Goal: Task Accomplishment & Management: Use online tool/utility

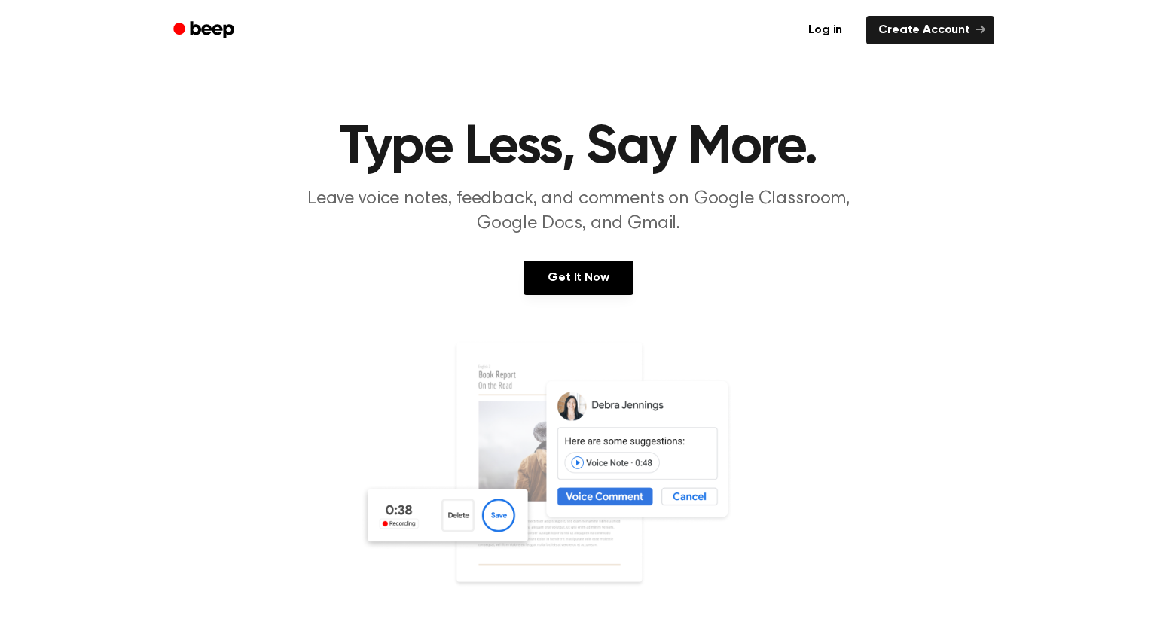
click at [899, 14] on ul "Log in Create Account" at bounding box center [627, 30] width 735 height 35
click at [903, 26] on link "Create Account" at bounding box center [931, 30] width 128 height 29
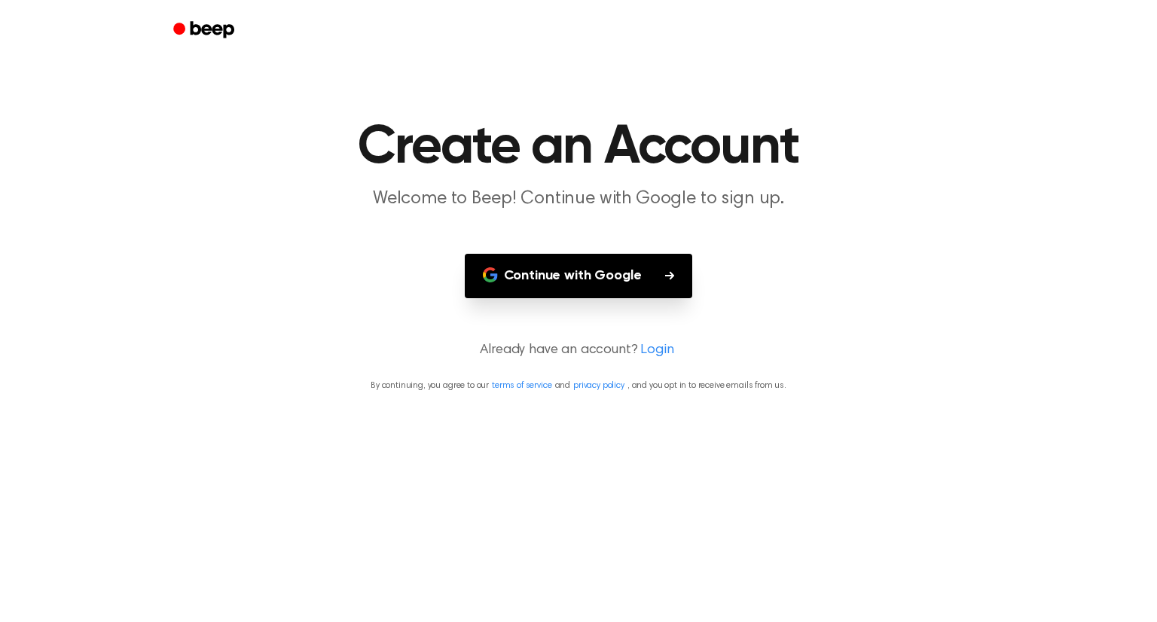
click at [536, 266] on button "Continue with Google" at bounding box center [579, 276] width 228 height 44
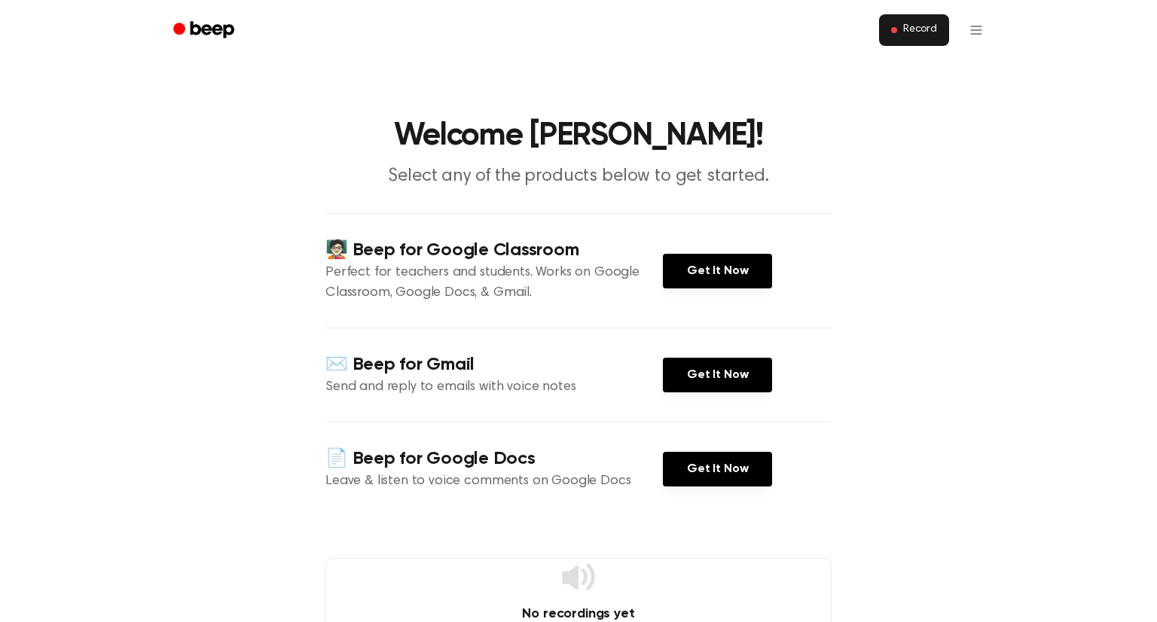
click at [904, 24] on button "Record" at bounding box center [914, 30] width 70 height 32
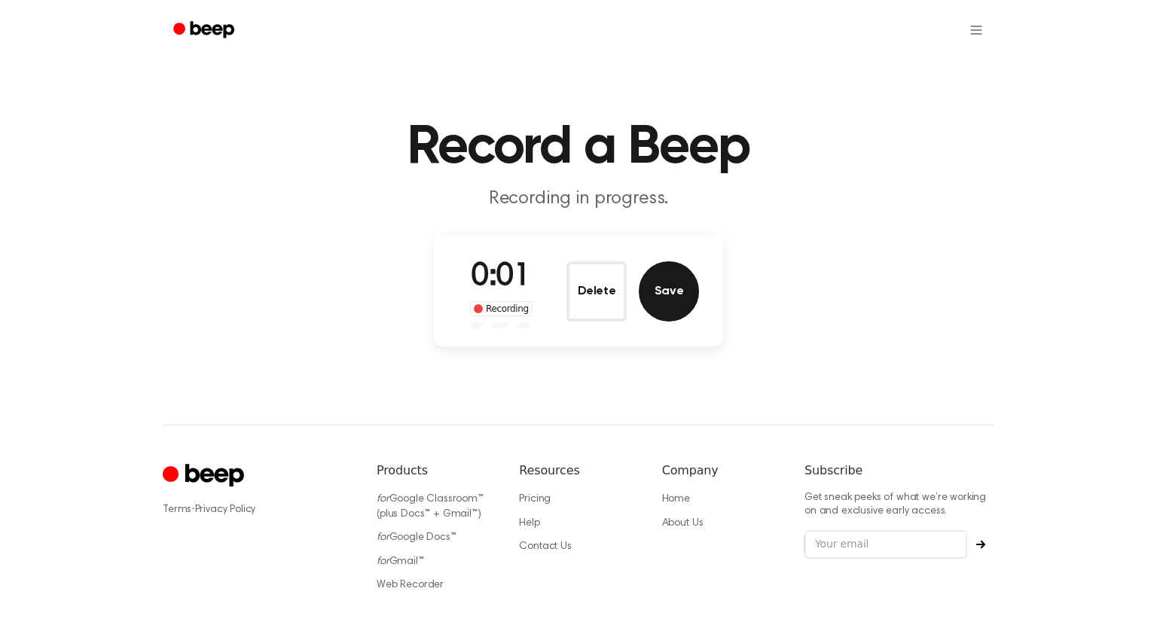
click at [653, 290] on button "Save" at bounding box center [669, 291] width 60 height 60
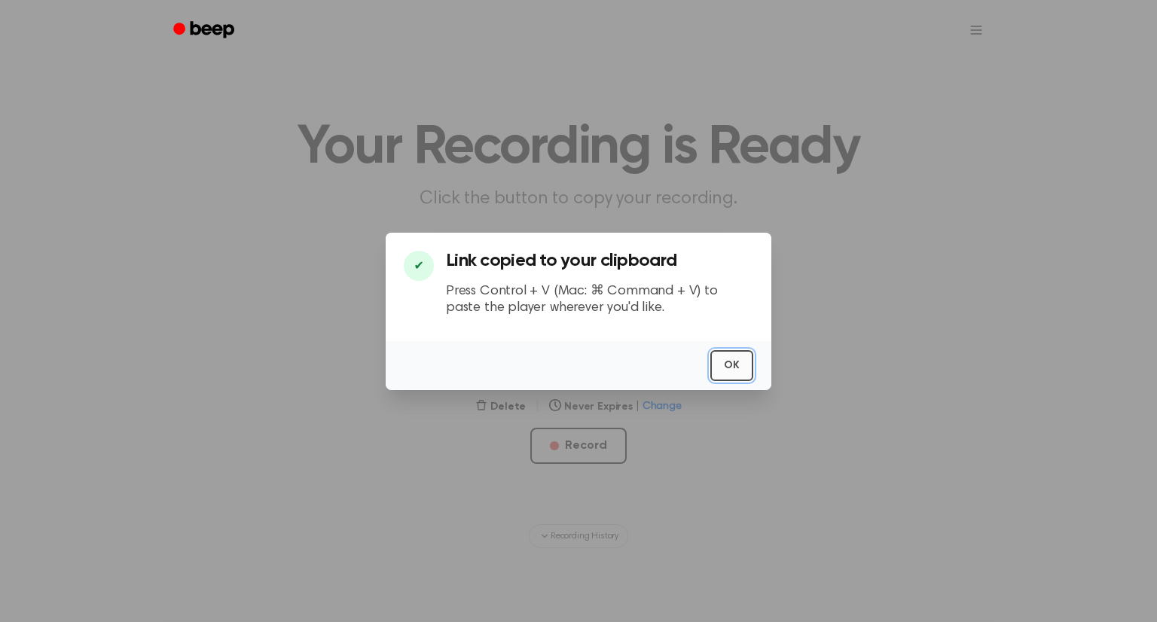
click at [721, 359] on button "OK" at bounding box center [732, 365] width 43 height 31
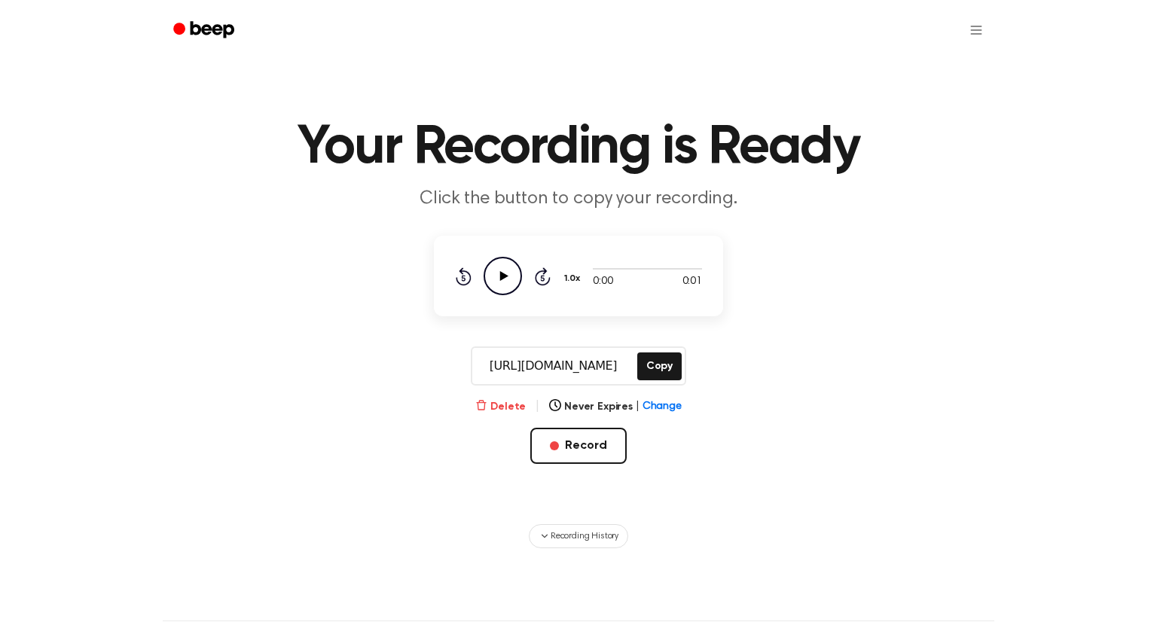
click at [507, 406] on button "Delete" at bounding box center [500, 407] width 50 height 16
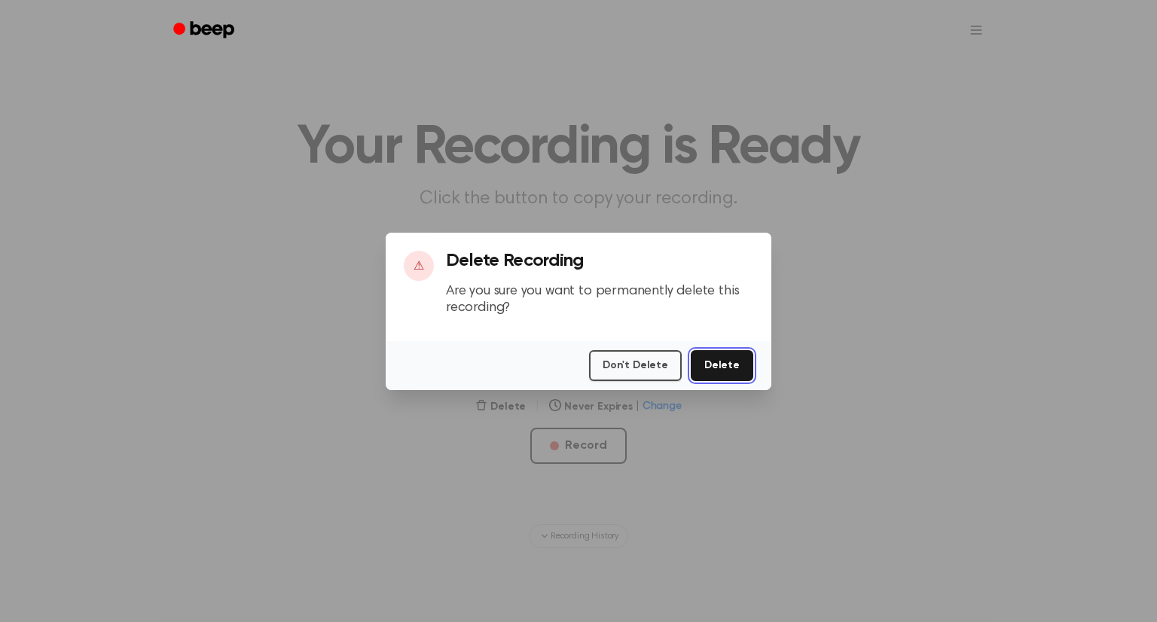
click at [732, 365] on button "Delete" at bounding box center [722, 365] width 63 height 31
